Goal: Book appointment/travel/reservation

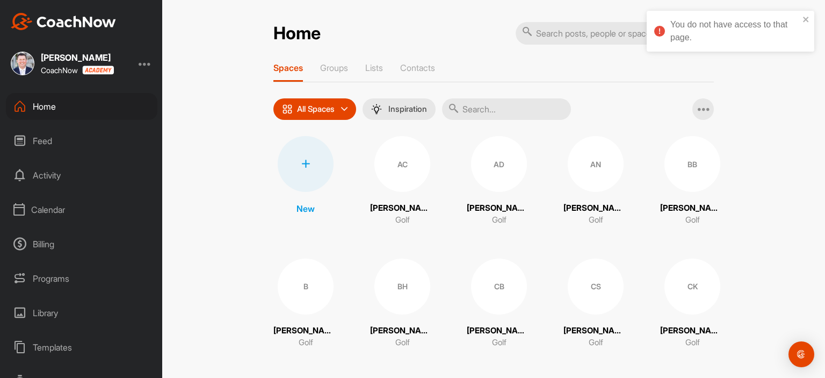
click at [49, 209] on div "Calendar" at bounding box center [81, 209] width 151 height 27
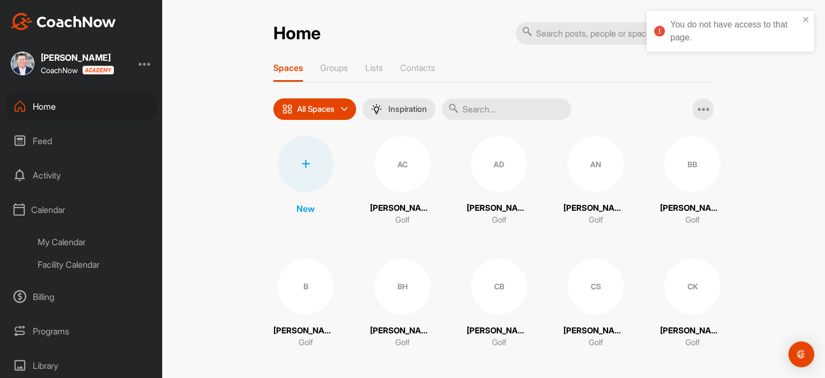
click at [60, 262] on div "Facility Calendar" at bounding box center [93, 264] width 127 height 23
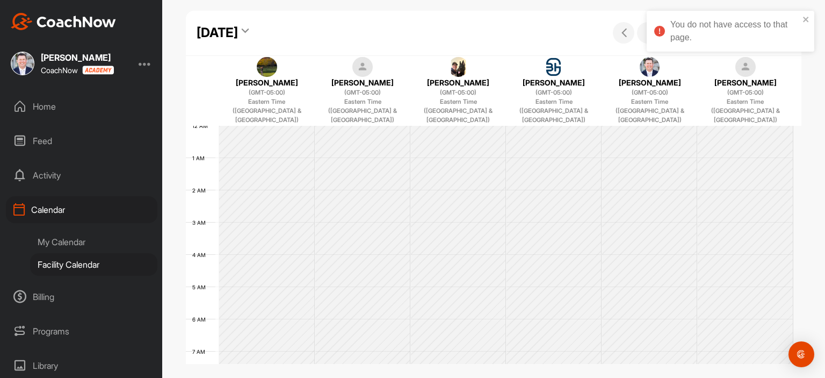
scroll to position [186, 0]
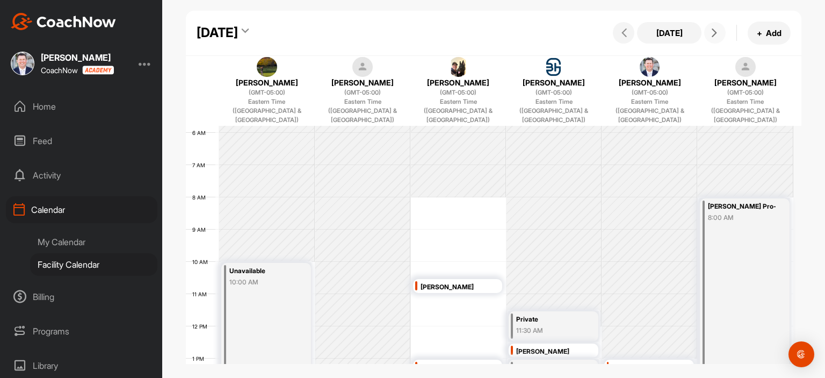
click at [714, 32] on icon at bounding box center [714, 32] width 9 height 9
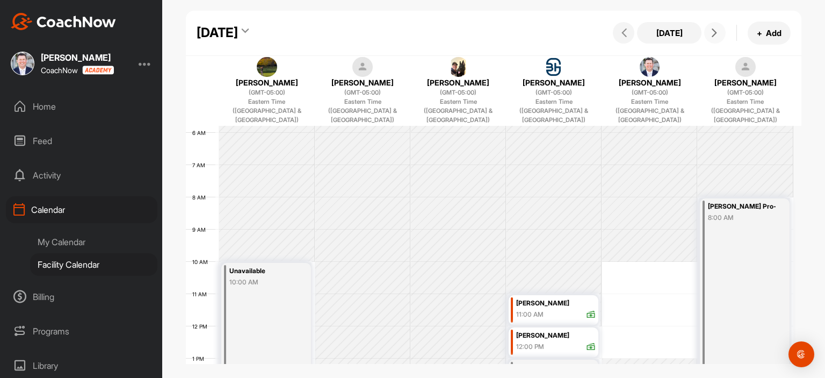
scroll to position [294, 0]
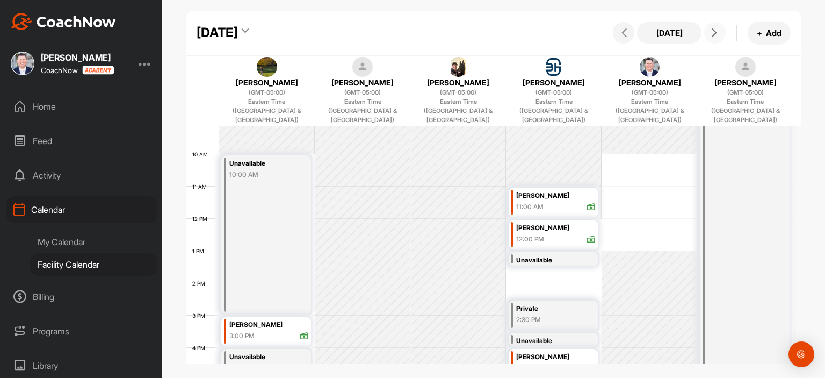
click at [516, 255] on td at bounding box center [506, 267] width 574 height 32
click at [527, 259] on td at bounding box center [506, 267] width 574 height 32
click at [536, 265] on div "12 AM 1 AM 2 AM 3 AM 4 AM 5 AM 6 AM 7 AM 8 AM 9 AM 10 AM 11 AM 12 PM 1 PM 2 PM …" at bounding box center [489, 218] width 607 height 773
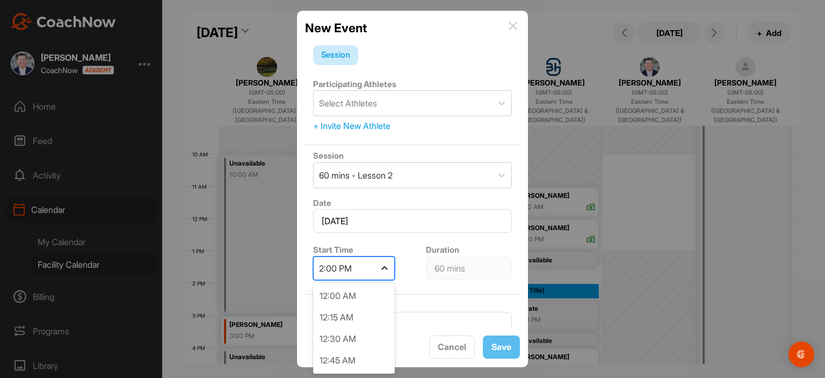
click at [382, 265] on icon at bounding box center [384, 268] width 11 height 11
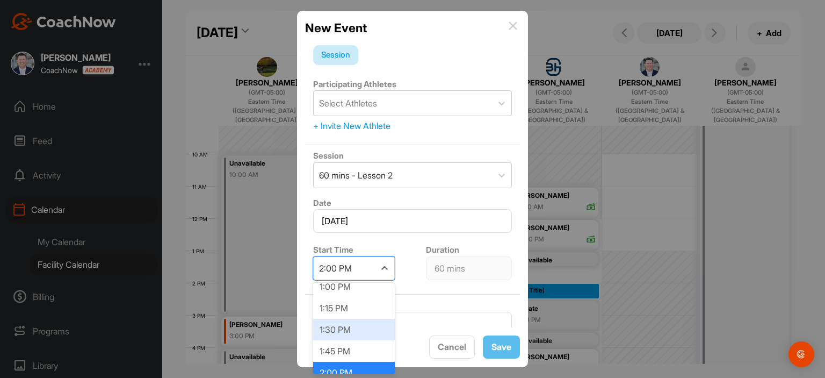
click at [354, 330] on div "1:30 PM" at bounding box center [354, 329] width 82 height 21
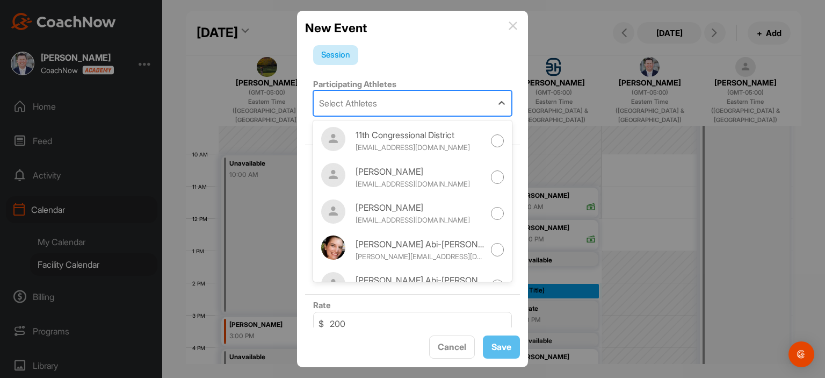
click at [423, 103] on div "Select Athletes" at bounding box center [403, 103] width 178 height 25
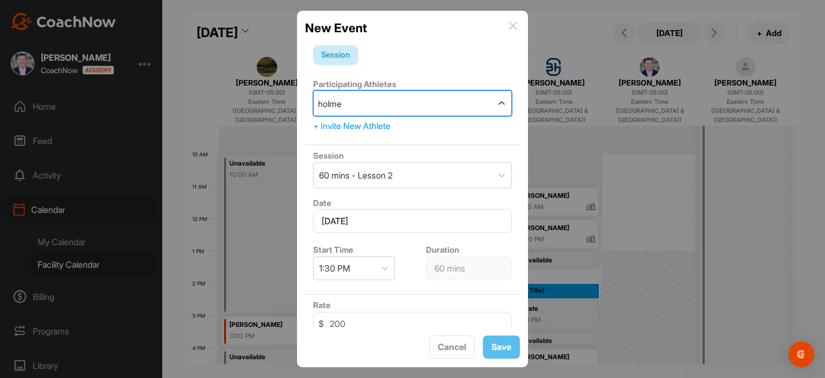
type input "holmes"
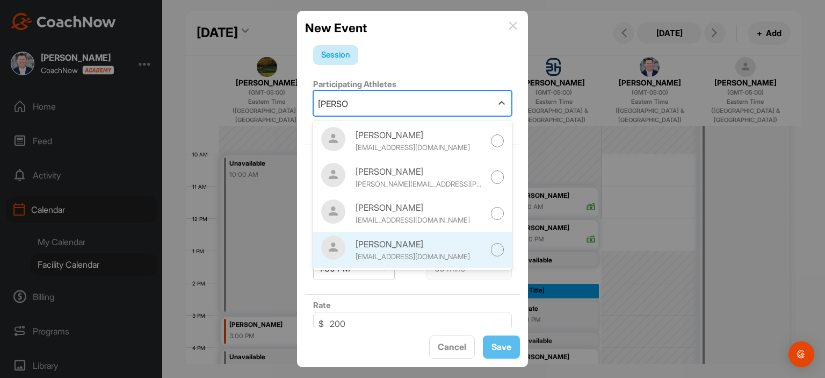
click at [409, 242] on div "Mike Holmes" at bounding box center [420, 243] width 129 height 13
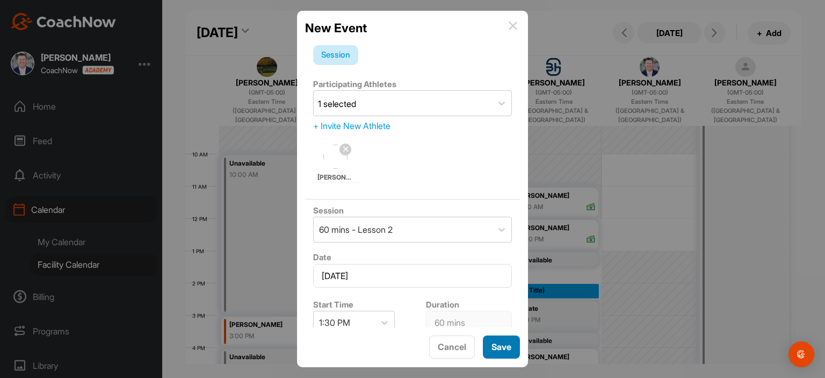
click at [501, 348] on span "Save" at bounding box center [501, 346] width 20 height 11
click at [385, 322] on div at bounding box center [384, 322] width 19 height 19
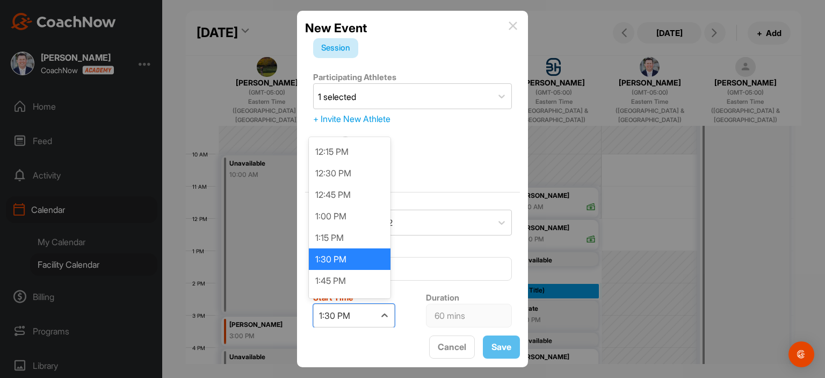
scroll to position [1073, 0]
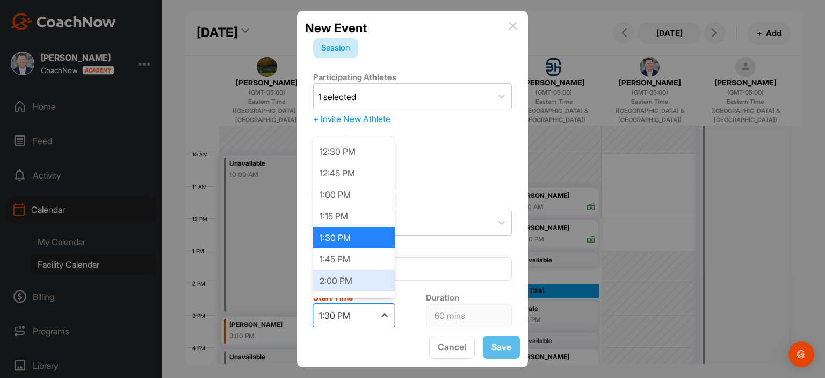
click at [371, 283] on div "2:00 PM" at bounding box center [354, 280] width 82 height 21
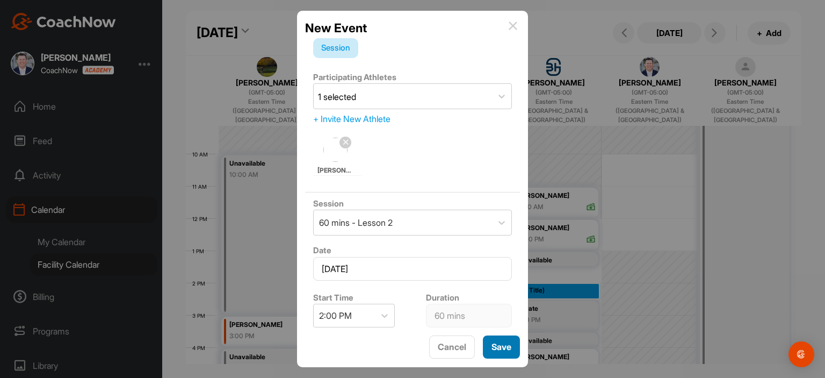
click at [505, 345] on span "Save" at bounding box center [501, 346] width 20 height 11
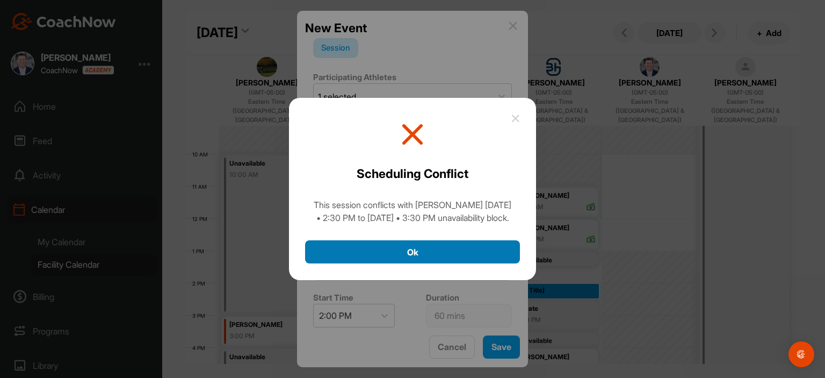
click at [410, 258] on button "Ok" at bounding box center [412, 251] width 215 height 23
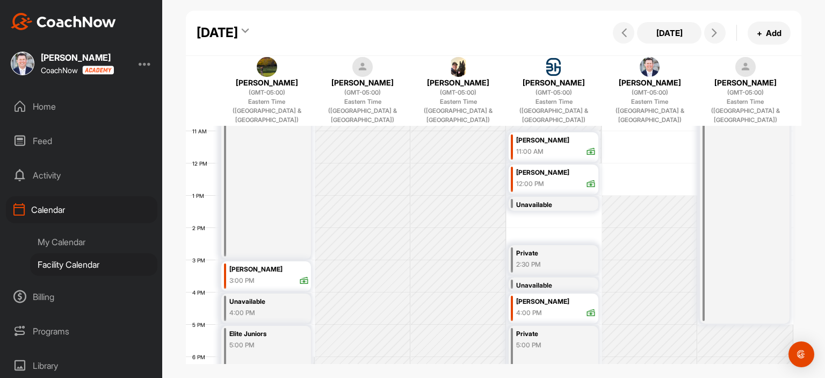
scroll to position [348, 0]
click at [532, 204] on td at bounding box center [506, 213] width 574 height 32
click at [521, 200] on div "Unavailable" at bounding box center [550, 206] width 68 height 12
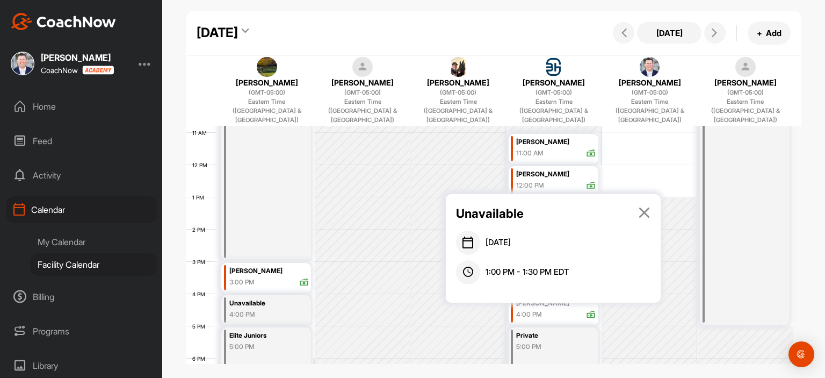
click at [645, 209] on icon at bounding box center [644, 212] width 12 height 12
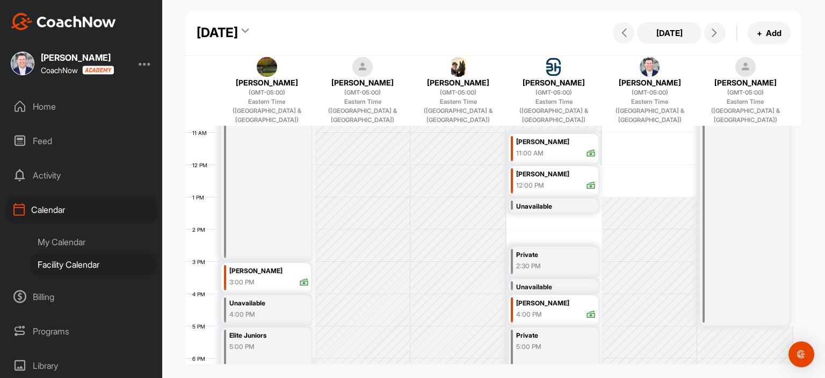
click at [527, 205] on td at bounding box center [506, 213] width 574 height 32
click at [521, 214] on div "12 AM 1 AM 2 AM 3 AM 4 AM 5 AM 6 AM 7 AM 8 AM 9 AM 10 AM 11 AM 12 PM 1 PM 2 PM …" at bounding box center [489, 164] width 607 height 773
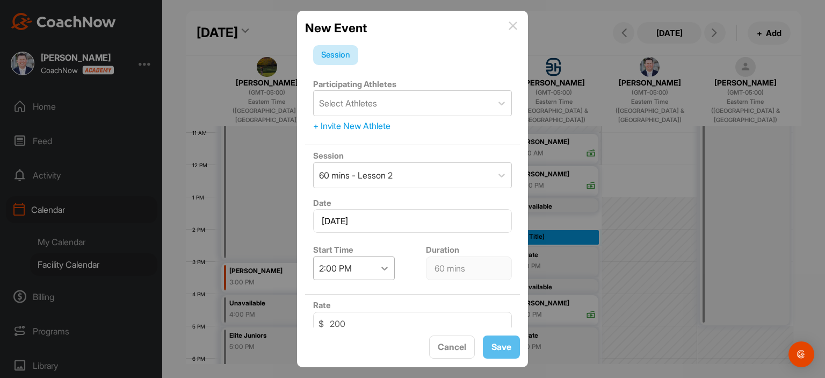
click at [385, 269] on icon at bounding box center [384, 268] width 11 height 11
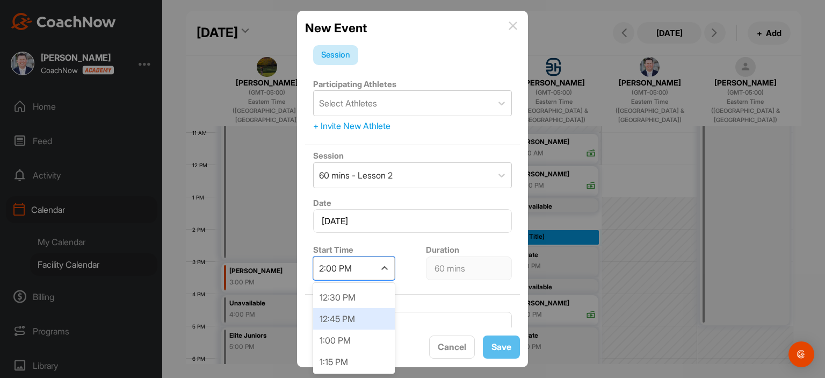
scroll to position [1126, 0]
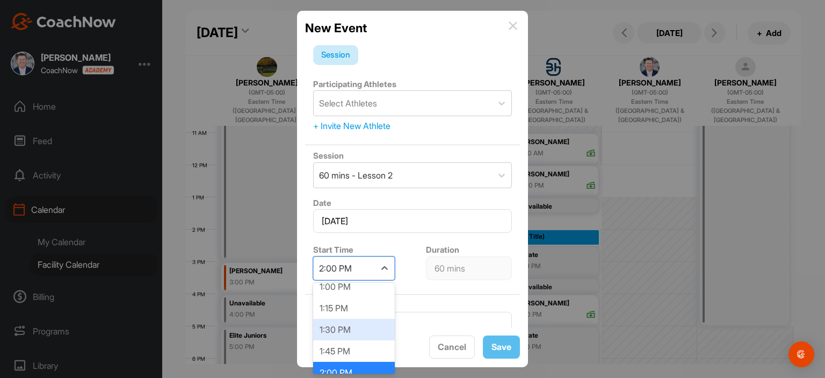
click at [363, 325] on div "1:30 PM" at bounding box center [354, 329] width 82 height 21
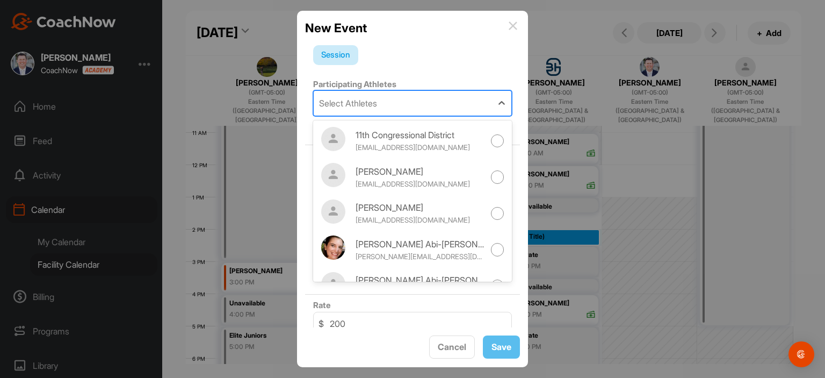
click at [410, 103] on div "Select Athletes" at bounding box center [403, 103] width 178 height 25
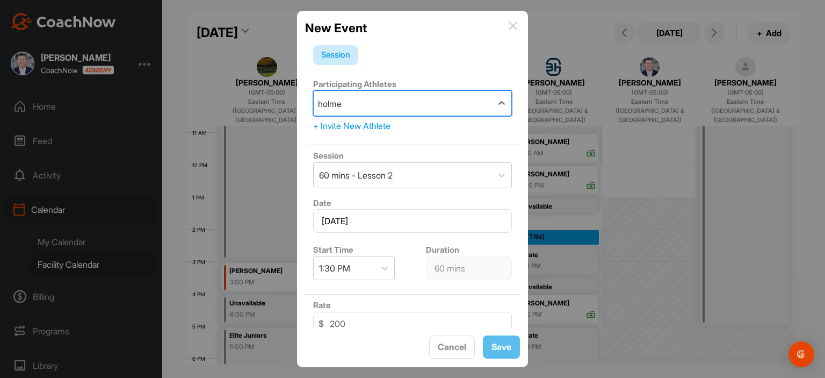
type input "holmes"
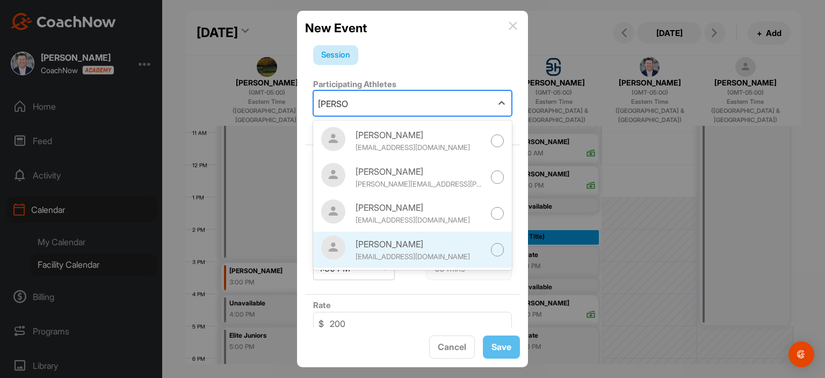
click at [401, 240] on div "Mike Holmes" at bounding box center [420, 243] width 129 height 13
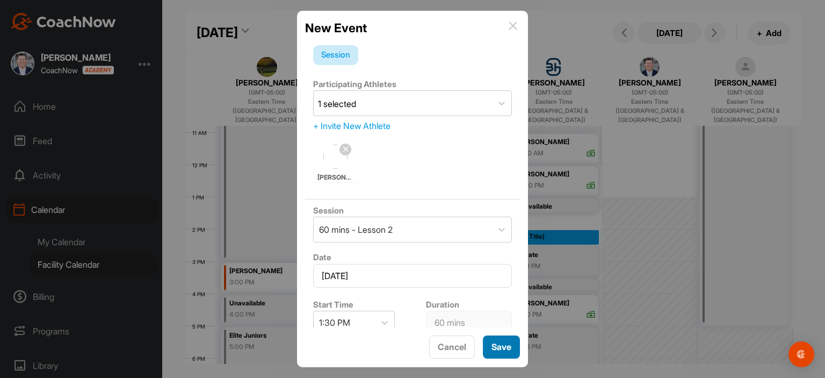
click at [510, 344] on span "Save" at bounding box center [501, 346] width 20 height 11
click at [513, 25] on img at bounding box center [513, 25] width 9 height 9
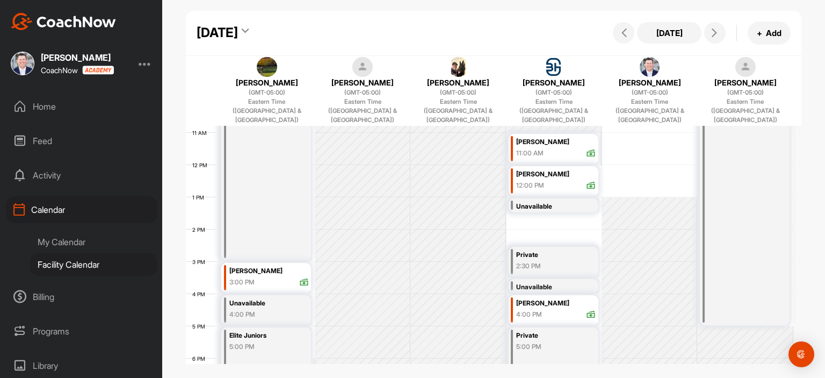
click at [526, 205] on td at bounding box center [506, 213] width 574 height 32
click at [518, 216] on div "12 AM 1 AM 2 AM 3 AM 4 AM 5 AM 6 AM 7 AM 8 AM 9 AM 10 AM 11 AM 12 PM 1 PM 2 PM …" at bounding box center [489, 164] width 607 height 773
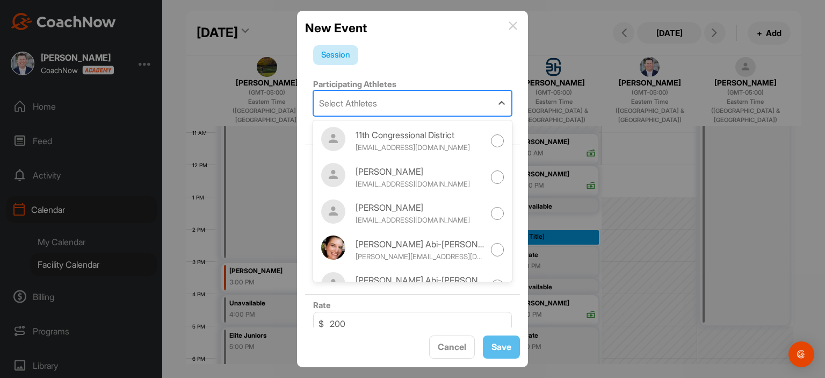
click at [377, 105] on div "Select Athletes" at bounding box center [348, 103] width 58 height 13
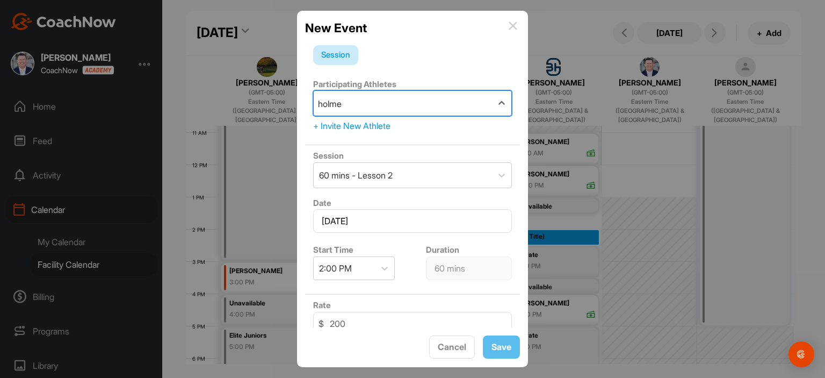
type input "holmes"
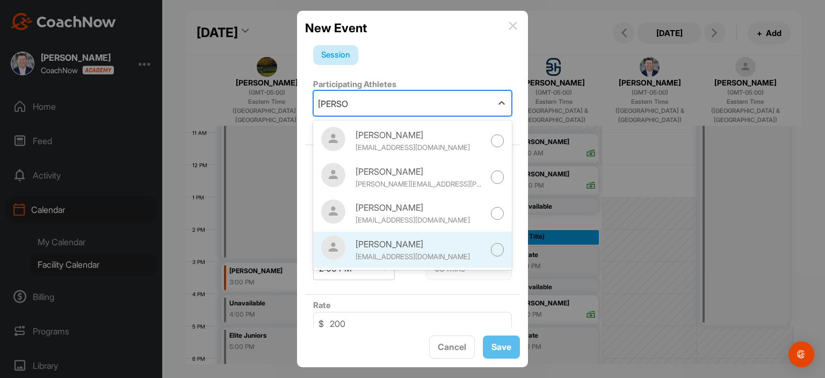
click at [375, 236] on div "Mike Holmes mholmes@vatire.com" at bounding box center [402, 249] width 163 height 28
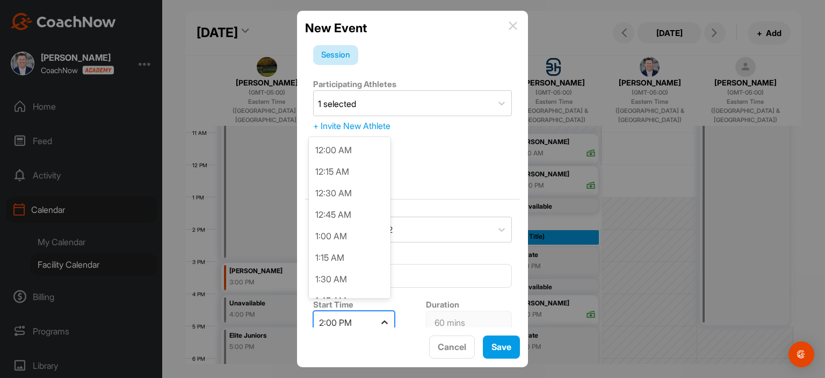
click at [382, 320] on div at bounding box center [384, 322] width 19 height 19
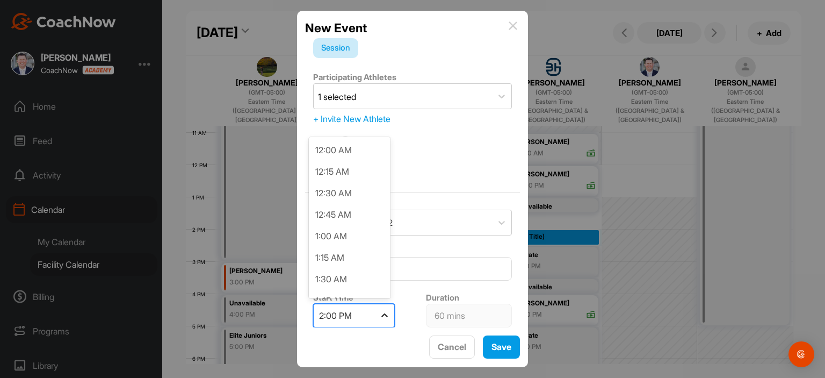
scroll to position [1073, 0]
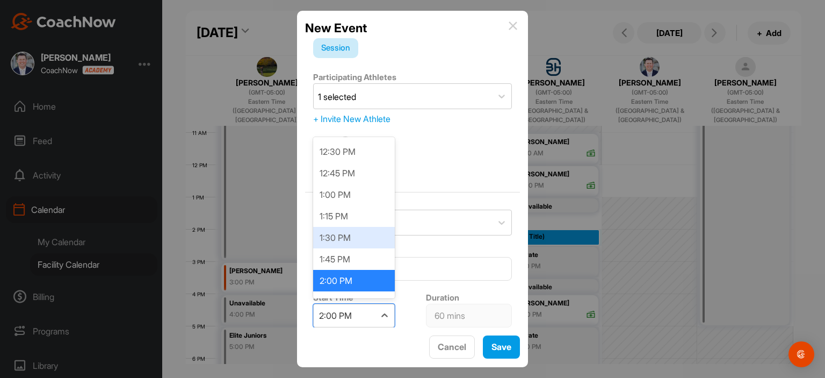
click at [361, 227] on div "1:30 PM" at bounding box center [354, 237] width 82 height 21
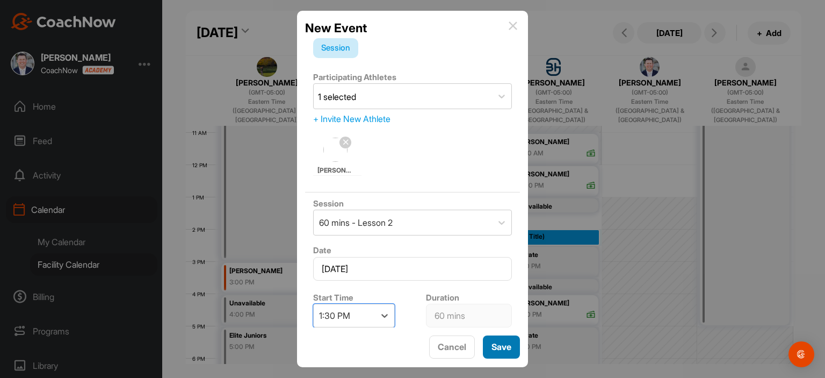
click at [501, 344] on span "Save" at bounding box center [501, 346] width 20 height 11
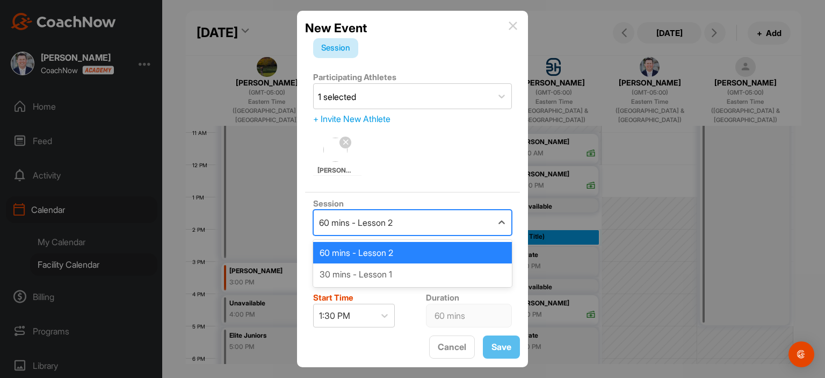
click at [455, 225] on div "60 mins - Lesson 2" at bounding box center [403, 222] width 178 height 25
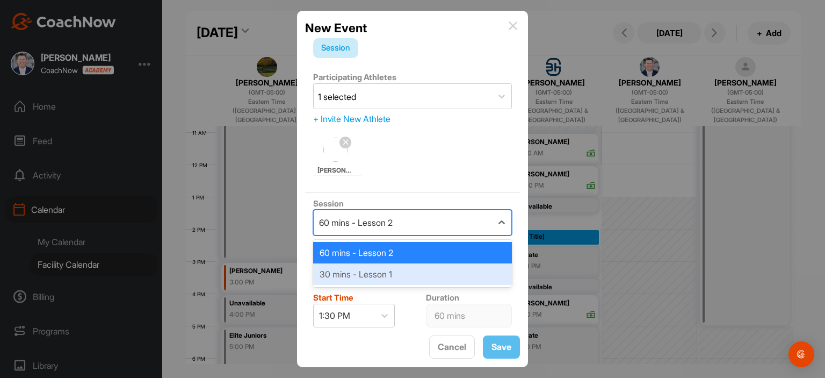
click at [443, 268] on div "30 mins - Lesson 1" at bounding box center [412, 273] width 199 height 21
type input "30 mins"
type input "100"
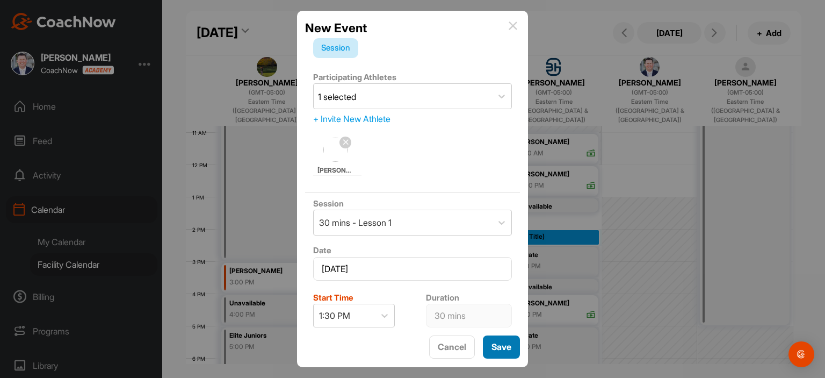
click at [501, 345] on span "Save" at bounding box center [501, 346] width 20 height 11
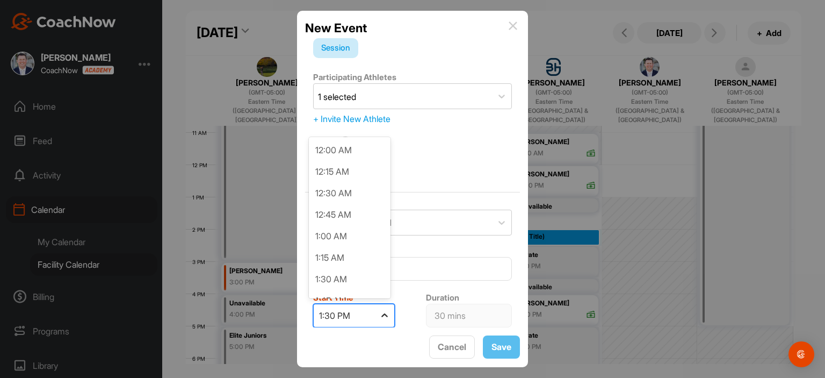
click at [384, 314] on icon at bounding box center [384, 315] width 11 height 11
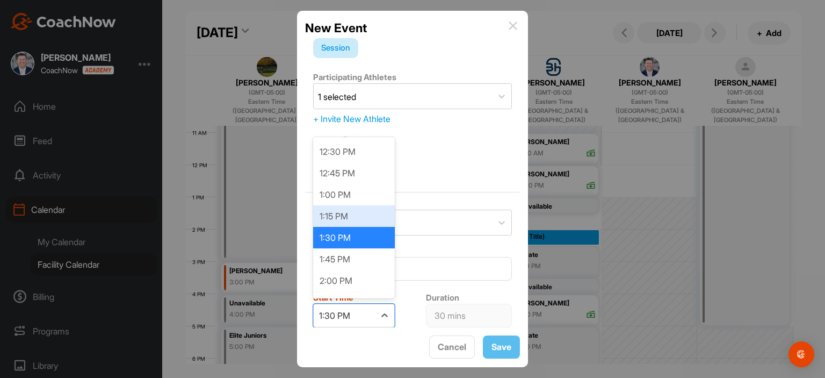
click at [358, 214] on div "1:15 PM" at bounding box center [354, 215] width 82 height 21
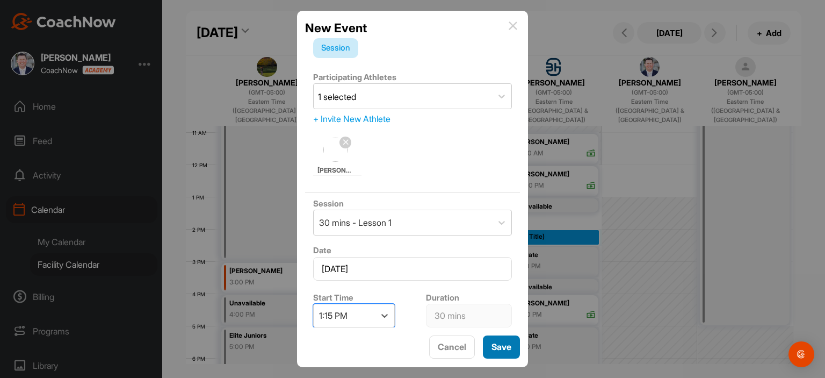
click at [502, 343] on span "Save" at bounding box center [501, 346] width 20 height 11
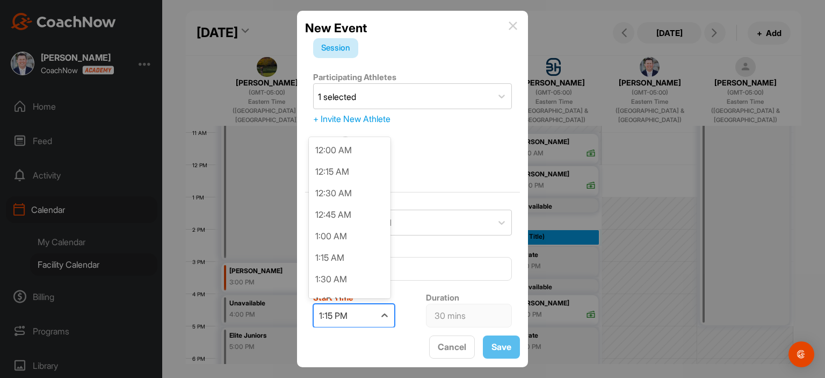
click at [354, 310] on div "1:15 PM" at bounding box center [344, 315] width 61 height 23
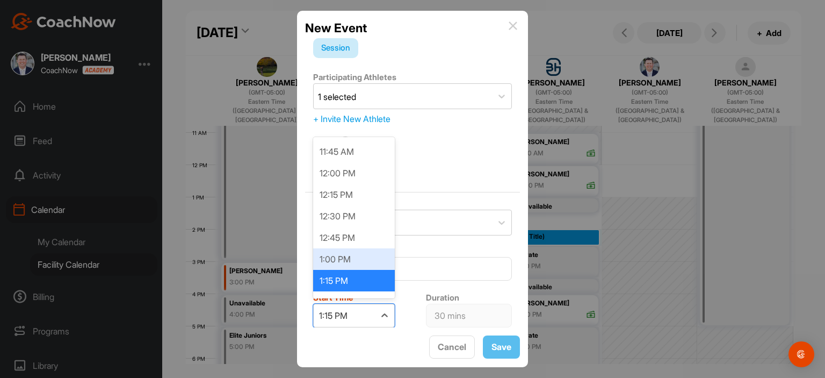
click at [367, 259] on div "1:00 PM" at bounding box center [354, 258] width 82 height 21
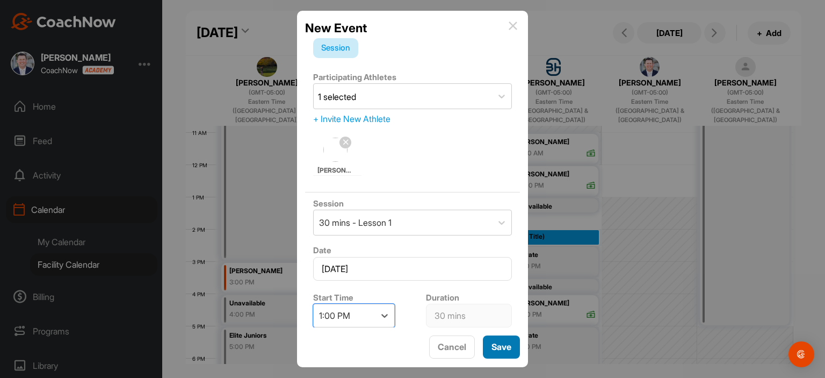
click at [506, 349] on span "Save" at bounding box center [501, 346] width 20 height 11
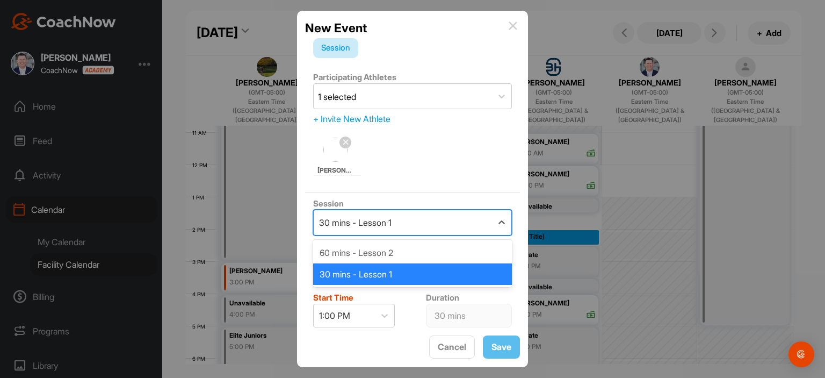
click at [413, 226] on div "30 mins - Lesson 1" at bounding box center [403, 222] width 178 height 25
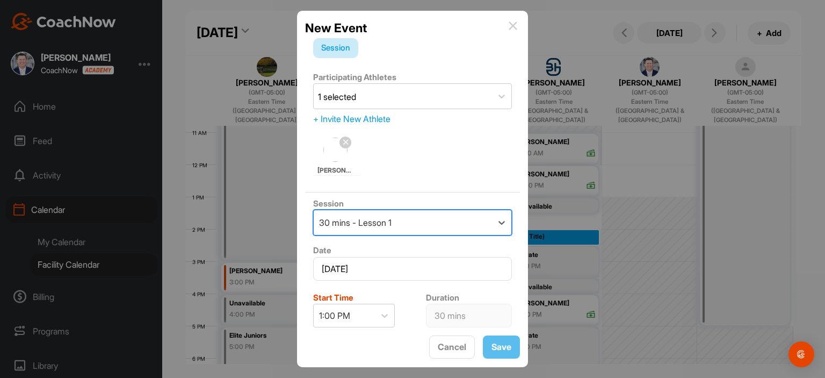
click at [413, 226] on div "30 mins - Lesson 1" at bounding box center [403, 222] width 178 height 25
click at [513, 21] on img at bounding box center [513, 25] width 9 height 9
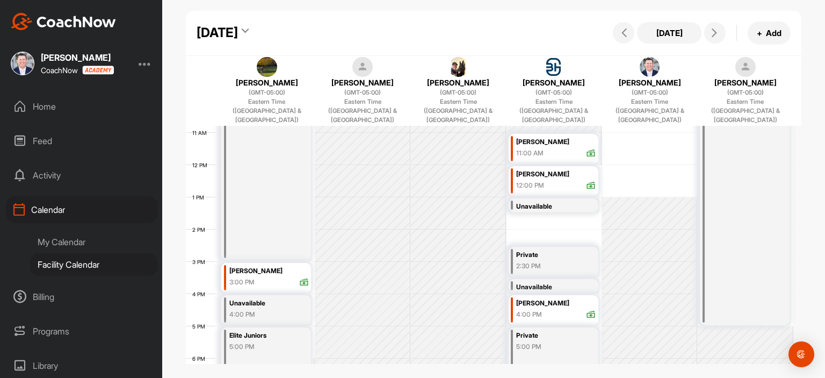
click at [597, 204] on td at bounding box center [506, 213] width 574 height 32
click at [521, 201] on td at bounding box center [506, 213] width 574 height 32
click at [519, 211] on div "12 AM 1 AM 2 AM 3 AM 4 AM 5 AM 6 AM 7 AM 8 AM 9 AM 10 AM 11 AM 12 PM 1 PM 2 PM …" at bounding box center [489, 164] width 607 height 773
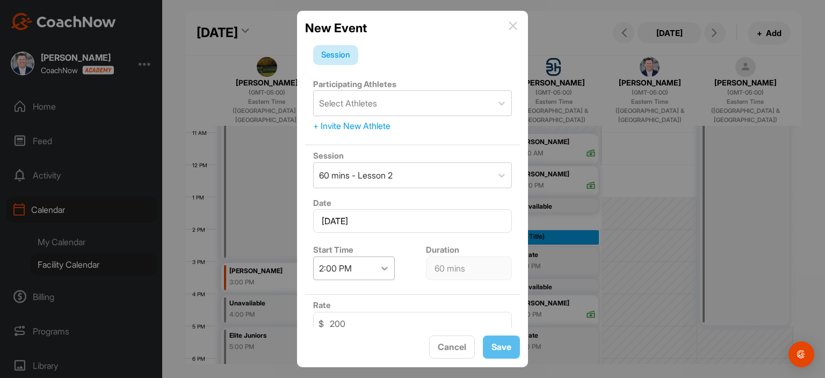
click at [389, 267] on icon at bounding box center [384, 268] width 11 height 11
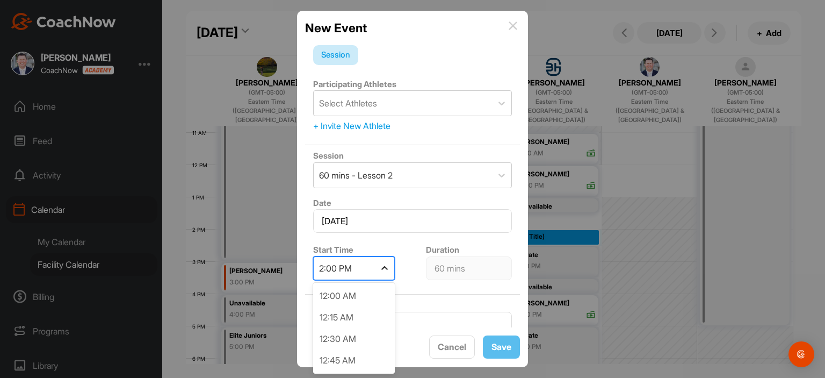
scroll to position [1073, 0]
click at [389, 267] on icon at bounding box center [384, 268] width 11 height 11
click at [388, 266] on icon at bounding box center [384, 268] width 11 height 11
click at [342, 337] on div "2:00 PM" at bounding box center [354, 339] width 82 height 21
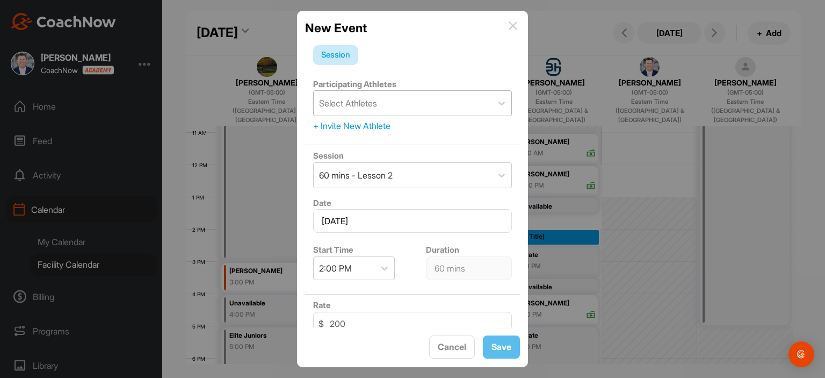
click at [448, 100] on div "Select Athletes" at bounding box center [403, 103] width 178 height 25
type input "holmes"
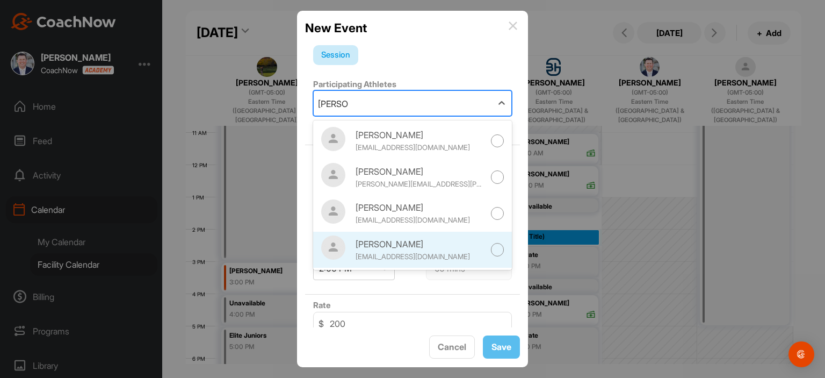
click at [408, 250] on div "Mike Holmes" at bounding box center [420, 243] width 129 height 13
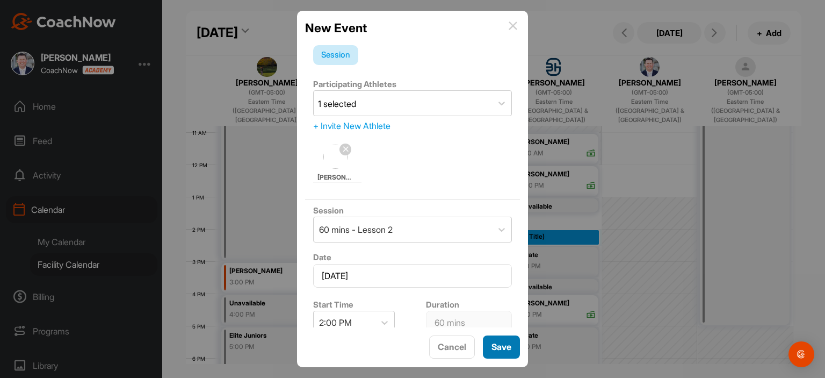
click at [494, 343] on span "Save" at bounding box center [501, 346] width 20 height 11
drag, startPoint x: 514, startPoint y: 27, endPoint x: 513, endPoint y: 37, distance: 10.2
click at [513, 28] on img at bounding box center [513, 25] width 9 height 9
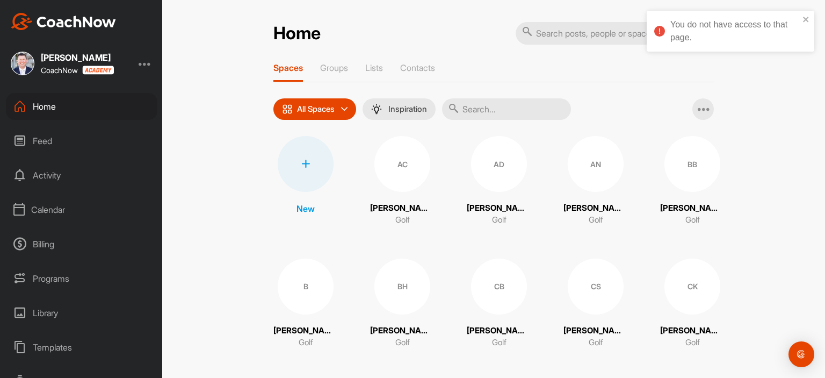
click at [69, 208] on div "Calendar" at bounding box center [81, 209] width 151 height 27
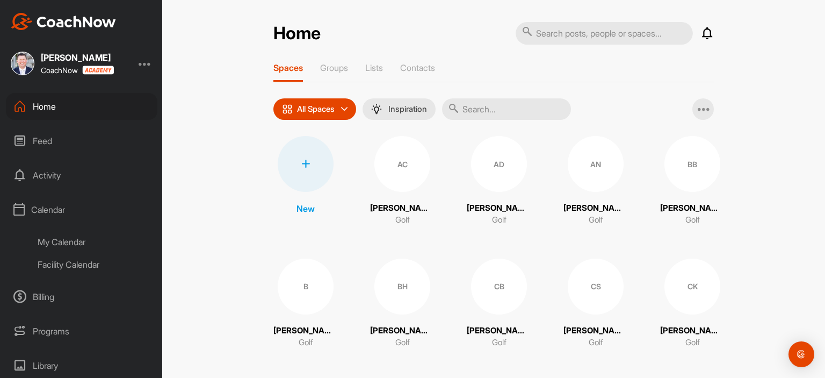
click at [82, 263] on div "Facility Calendar" at bounding box center [93, 264] width 127 height 23
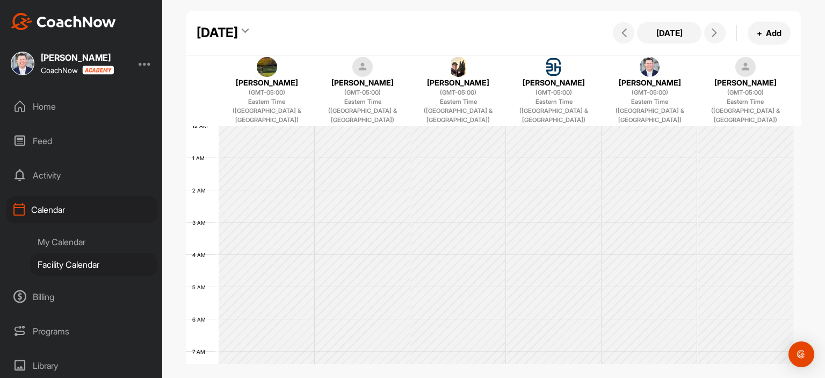
scroll to position [186, 0]
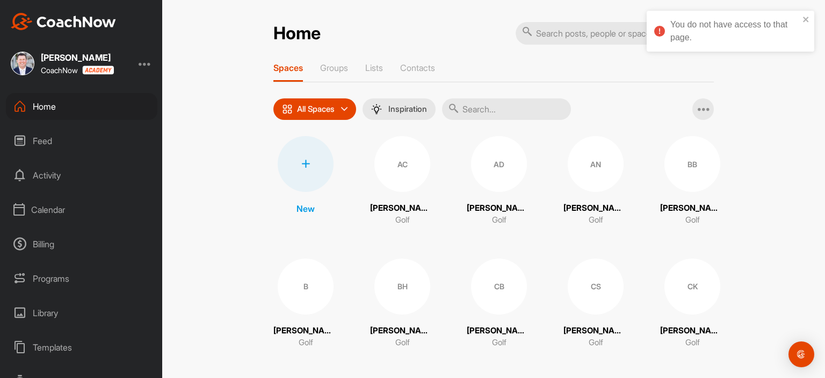
click at [65, 210] on div "Calendar" at bounding box center [81, 209] width 151 height 27
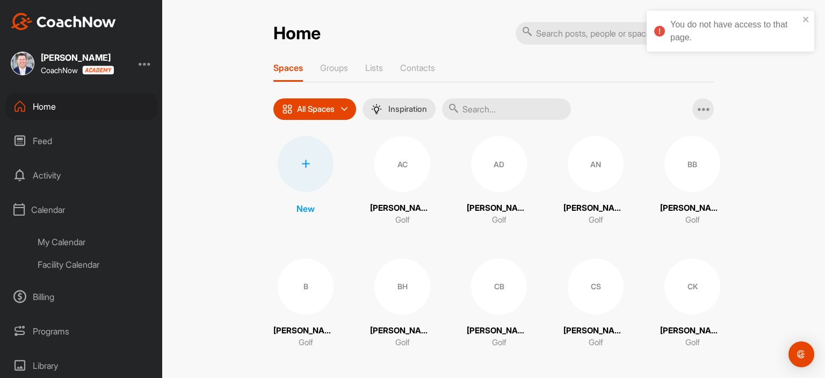
click at [77, 264] on div "Facility Calendar" at bounding box center [93, 264] width 127 height 23
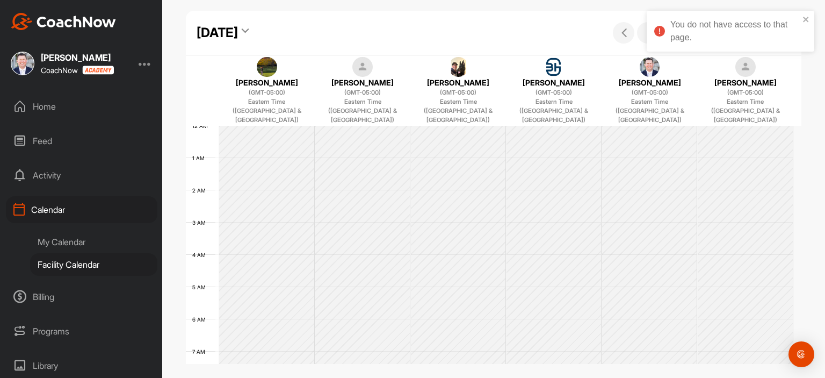
scroll to position [186, 0]
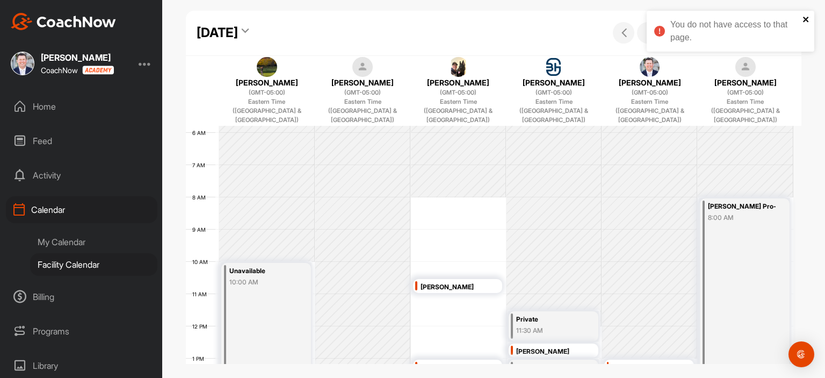
drag, startPoint x: 804, startPoint y: 19, endPoint x: 793, endPoint y: 81, distance: 62.7
click at [804, 20] on icon "close" at bounding box center [806, 19] width 8 height 9
click at [431, 197] on td at bounding box center [506, 213] width 574 height 32
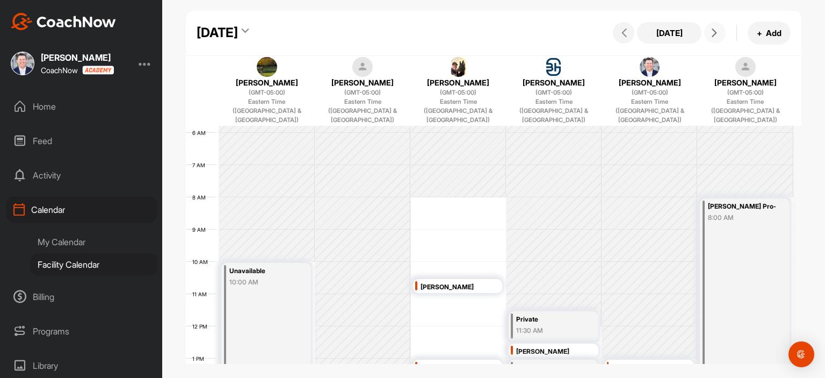
click at [717, 34] on icon at bounding box center [714, 32] width 9 height 9
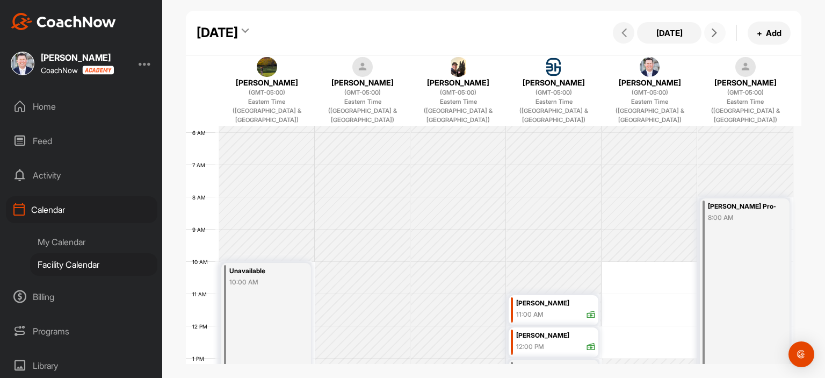
click at [610, 263] on div "12 AM 1 AM 2 AM 3 AM 4 AM 5 AM 6 AM 7 AM 8 AM 9 AM 10 AM 11 AM 12 PM 1 PM 2 PM …" at bounding box center [489, 325] width 607 height 773
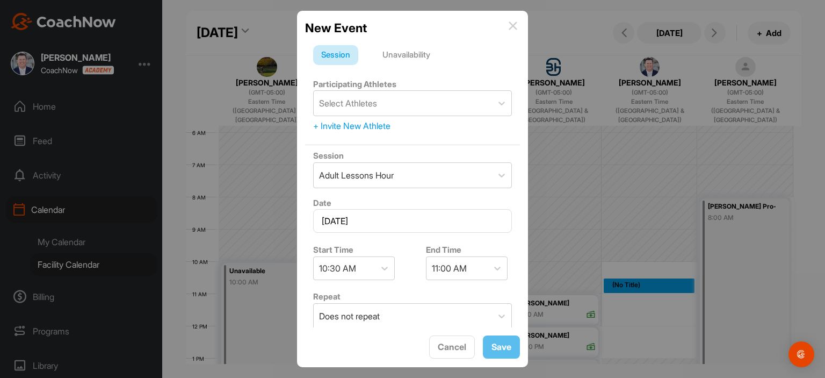
click at [513, 23] on img at bounding box center [513, 25] width 9 height 9
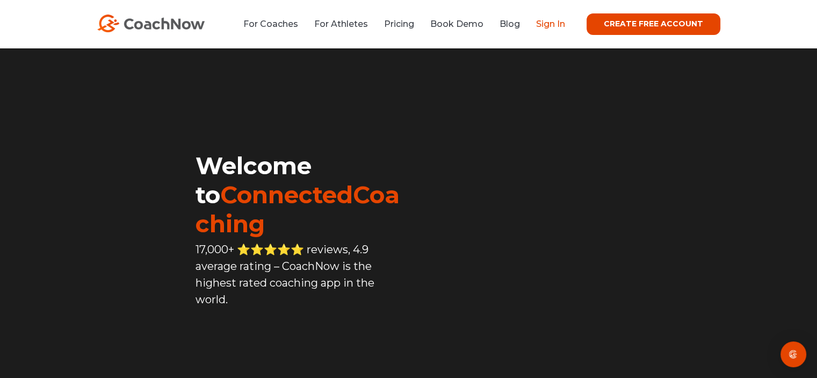
click at [555, 23] on link "Sign In" at bounding box center [550, 24] width 29 height 10
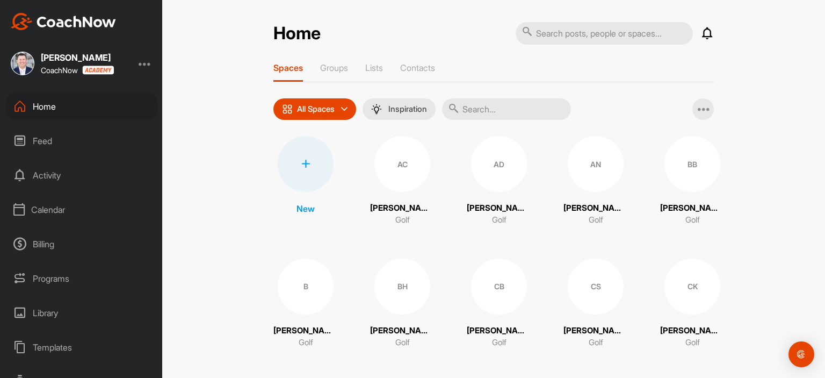
click at [47, 140] on div "Feed" at bounding box center [81, 140] width 151 height 27
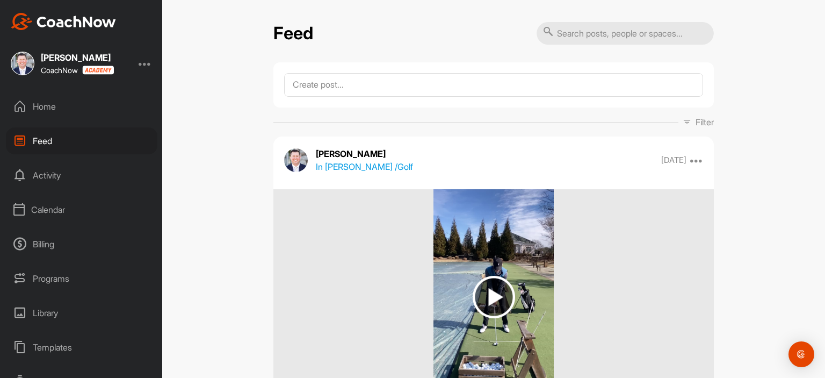
click at [47, 104] on div "Home" at bounding box center [81, 106] width 151 height 27
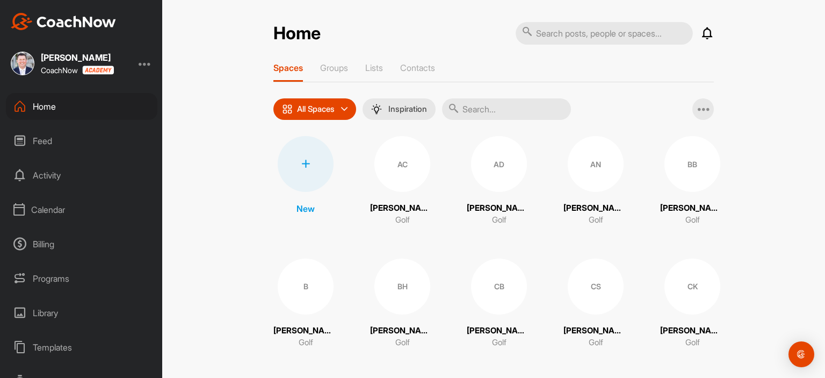
click at [148, 62] on div at bounding box center [145, 63] width 13 height 13
click at [49, 171] on div "Activity" at bounding box center [81, 175] width 151 height 27
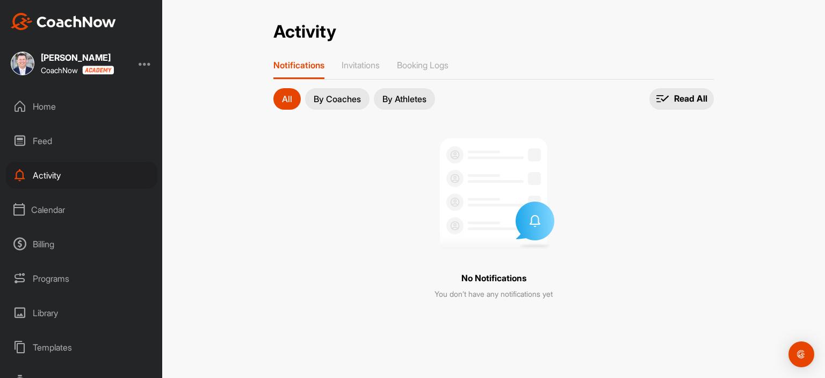
click at [55, 205] on div "Calendar" at bounding box center [81, 209] width 151 height 27
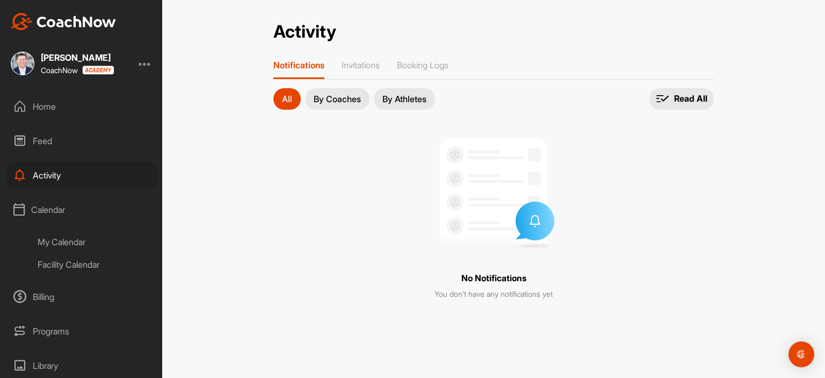
click at [79, 267] on div "Facility Calendar" at bounding box center [93, 264] width 127 height 23
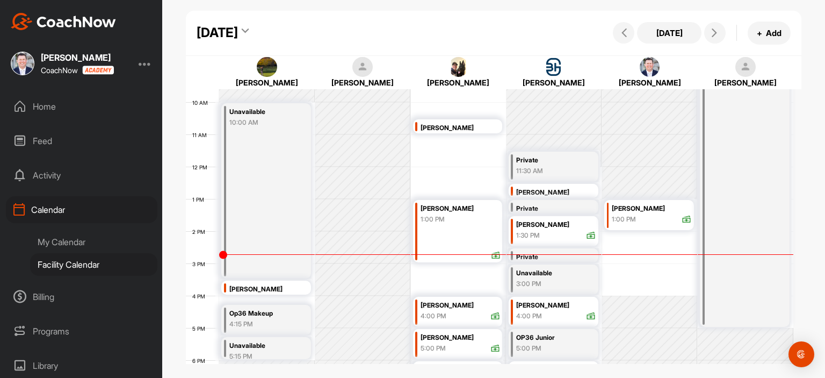
scroll to position [294, 0]
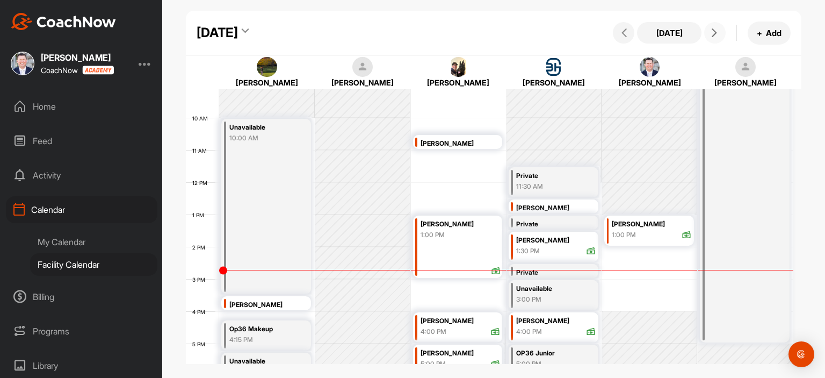
click at [721, 33] on button at bounding box center [714, 32] width 21 height 21
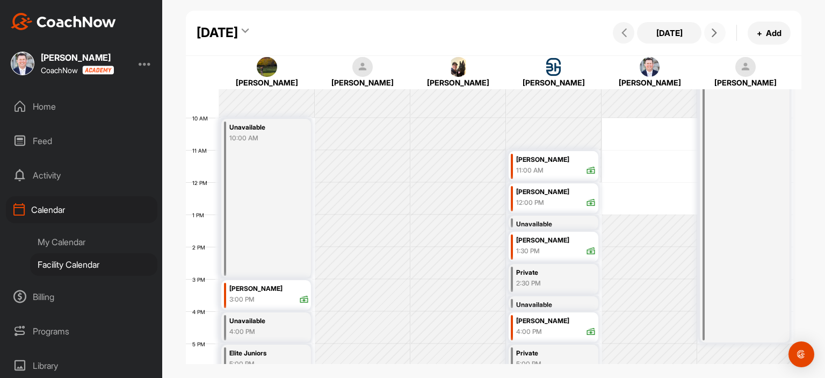
scroll to position [186, 0]
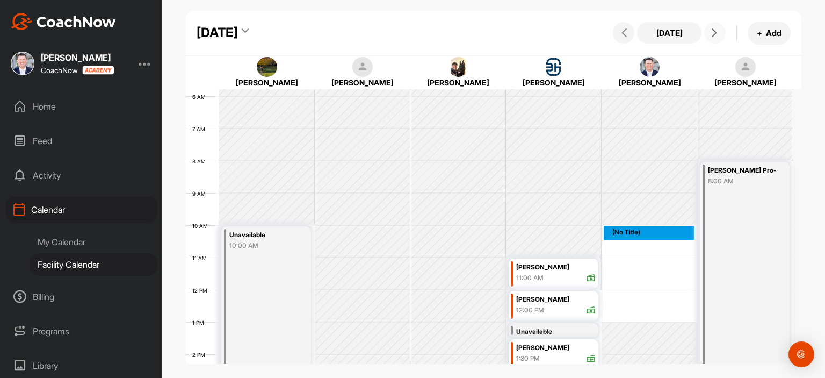
click at [634, 229] on div "12 AM 1 AM 2 AM 3 AM 4 AM 5 AM 6 AM 7 AM 8 AM 9 AM 10 AM 11 AM 12 PM 1 PM 2 PM …" at bounding box center [489, 289] width 607 height 773
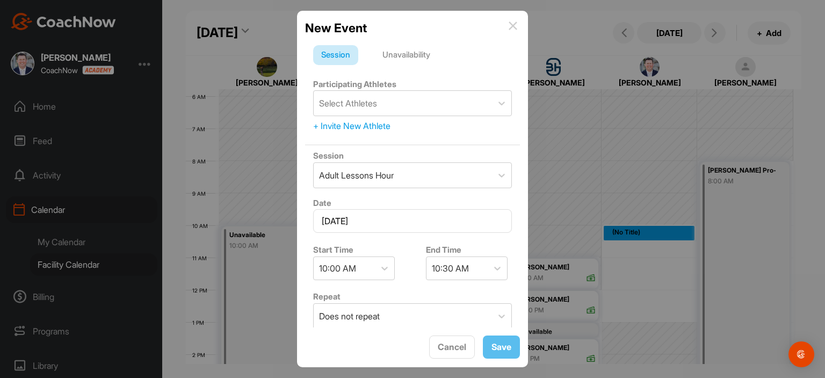
click at [511, 28] on img at bounding box center [513, 25] width 9 height 9
